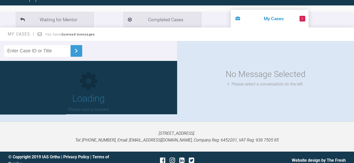
scroll to position [52, 0]
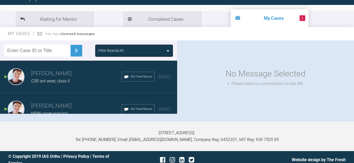
click at [74, 74] on h3 "[PERSON_NAME]" at bounding box center [76, 73] width 90 height 9
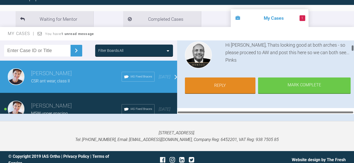
scroll to position [0, 0]
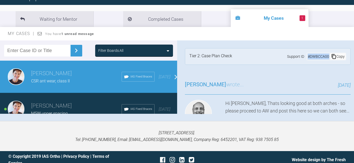
drag, startPoint x: 326, startPoint y: 54, endPoint x: 305, endPoint y: 56, distance: 21.0
click at [306, 56] on div "# DWBCCA00" at bounding box center [317, 57] width 23 height 6
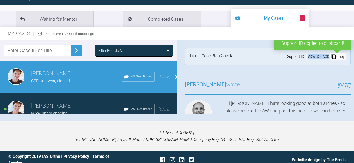
copy div "# DWBCCA00"
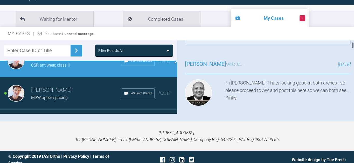
scroll to position [20, 0]
click at [72, 86] on h3 "[PERSON_NAME]" at bounding box center [76, 90] width 90 height 9
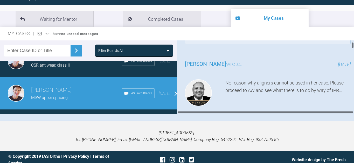
scroll to position [0, 0]
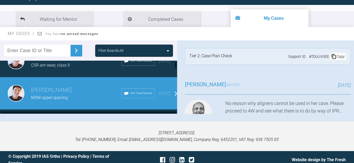
click at [88, 62] on div "CSR ant wear, class II" at bounding box center [76, 65] width 90 height 7
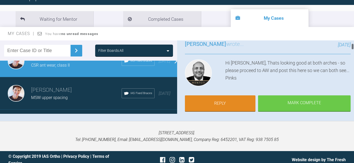
scroll to position [40, 0]
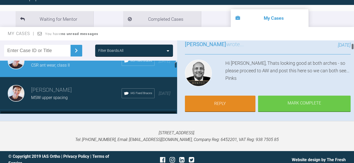
click at [90, 91] on h3 "[PERSON_NAME]" at bounding box center [76, 90] width 90 height 9
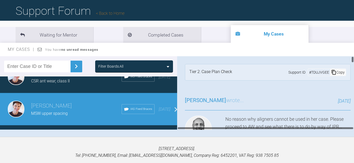
scroll to position [26, 0]
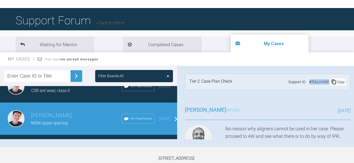
drag, startPoint x: 307, startPoint y: 80, endPoint x: 326, endPoint y: 80, distance: 18.6
click at [326, 80] on div "# TDUJVGEE" at bounding box center [319, 82] width 22 height 6
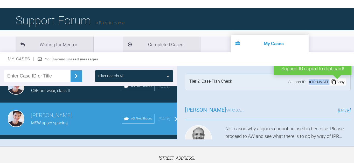
copy div "# TDUJVGEE"
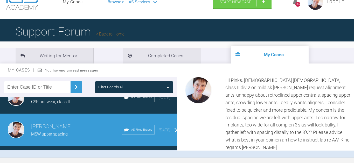
scroll to position [20, 0]
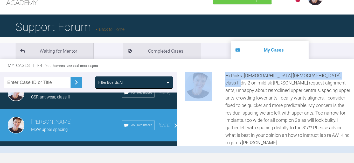
drag, startPoint x: 353, startPoint y: 104, endPoint x: 349, endPoint y: 95, distance: 9.3
click at [349, 95] on div "[PERSON_NAME] MSW upper spacing a few seconds ago Tier 2: Case Plan Check Suppo…" at bounding box center [265, 108] width 177 height 73
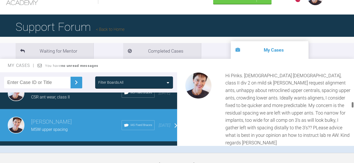
click at [351, 106] on div at bounding box center [352, 108] width 3 height 73
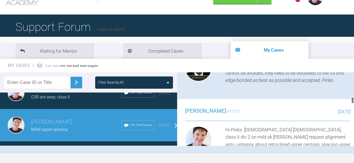
drag, startPoint x: 351, startPoint y: 104, endPoint x: 351, endPoint y: 100, distance: 3.9
click at [351, 100] on div at bounding box center [352, 100] width 2 height 6
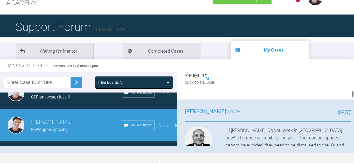
scroll to position [209, 0]
